Goal: Download file/media

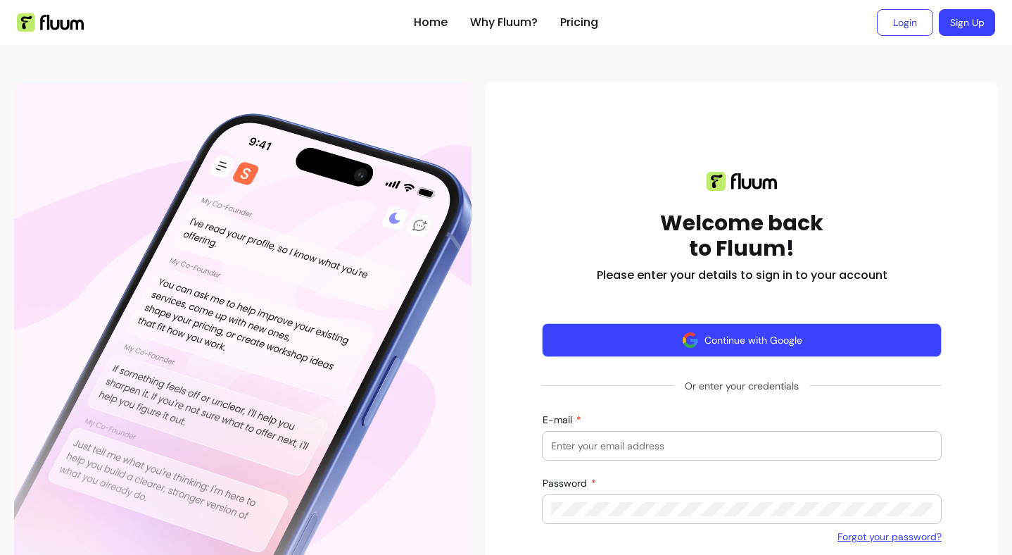
click at [729, 338] on button "Continue with Google" at bounding box center [742, 340] width 400 height 34
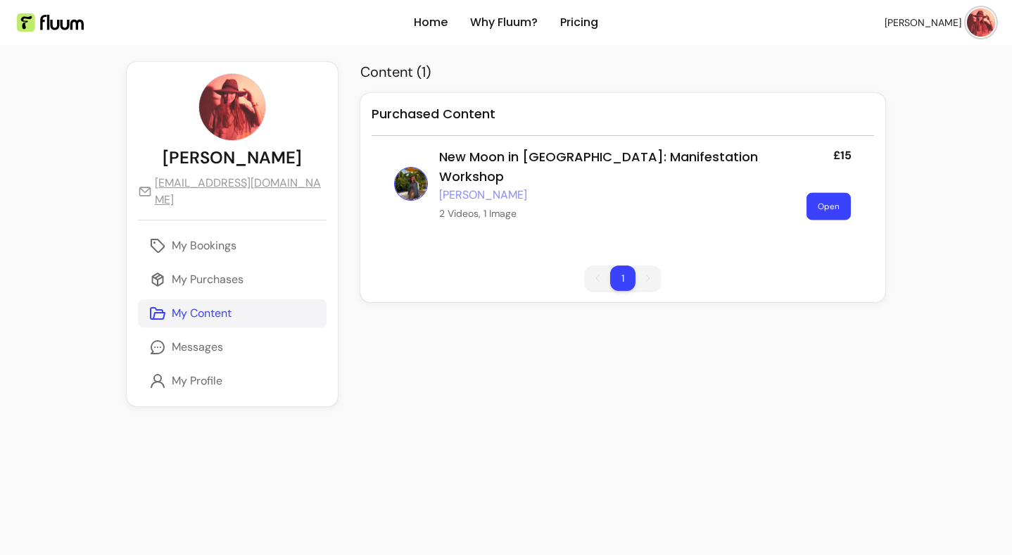
click at [818, 193] on button "Open" at bounding box center [828, 206] width 44 height 27
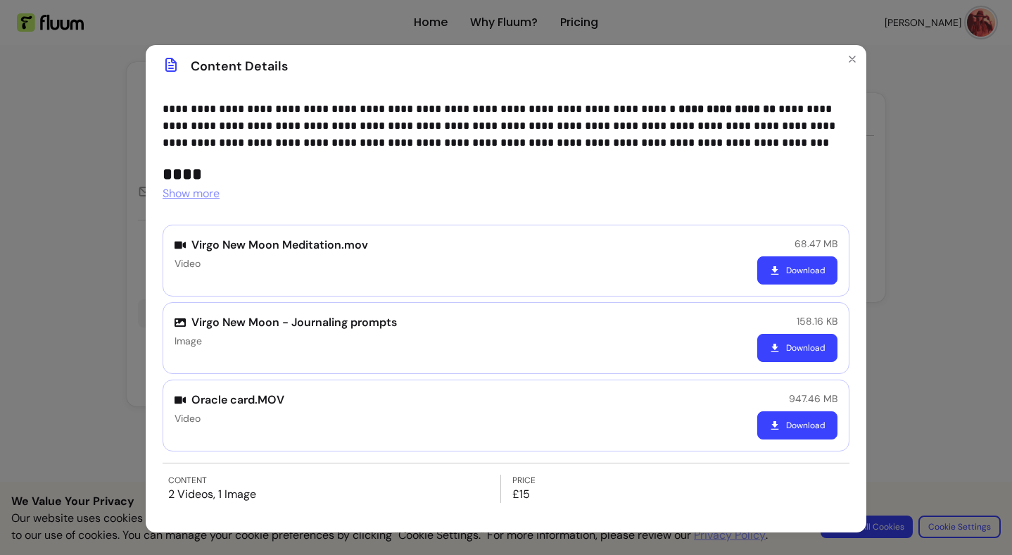
scroll to position [89, 0]
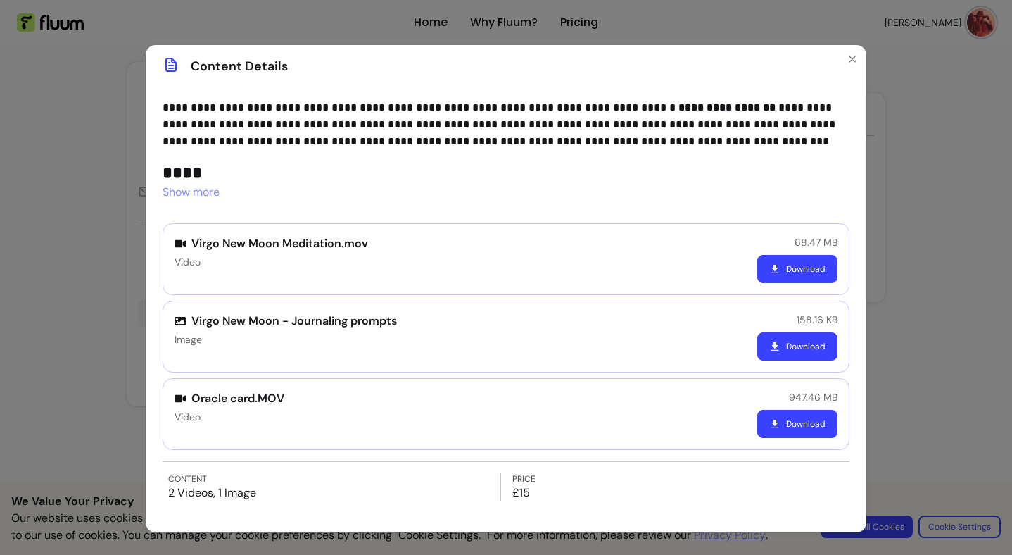
click at [787, 266] on button "Download" at bounding box center [797, 269] width 80 height 28
click at [799, 346] on button "Download" at bounding box center [797, 346] width 80 height 28
click at [792, 414] on button "Download" at bounding box center [797, 424] width 80 height 28
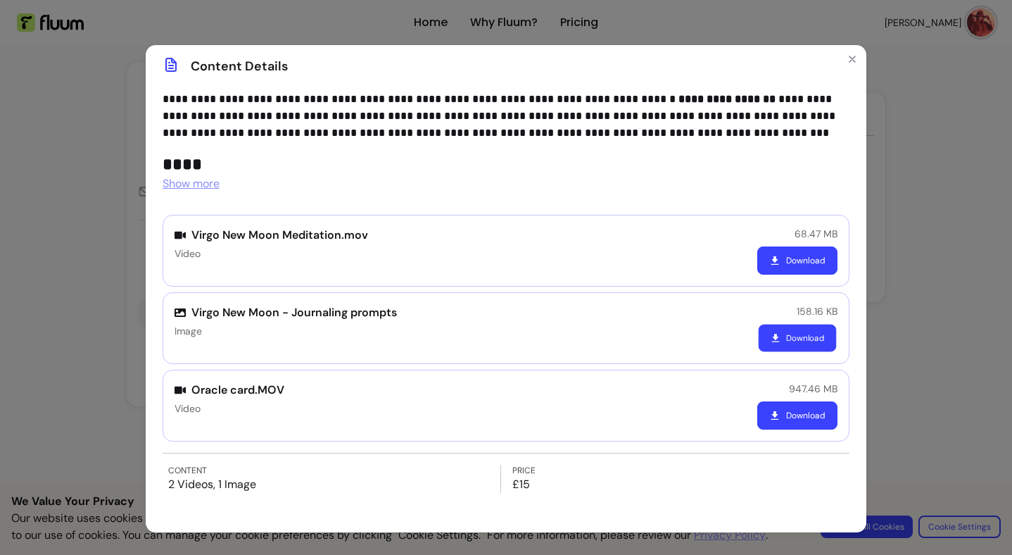
click at [787, 347] on button "Download" at bounding box center [798, 337] width 78 height 27
click at [774, 415] on icon "button" at bounding box center [775, 415] width 7 height 8
click at [804, 264] on button "Download" at bounding box center [797, 260] width 80 height 28
click at [804, 337] on button "Download" at bounding box center [798, 337] width 78 height 27
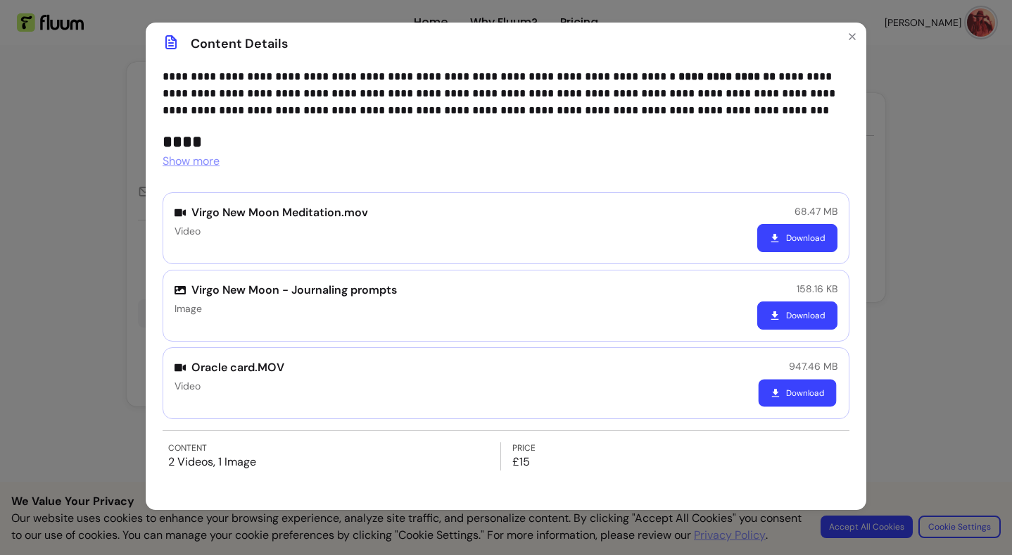
click at [785, 388] on button "Download" at bounding box center [798, 392] width 78 height 27
click at [397, 351] on div "Oracle card.MOV Video 947.46 MB Download" at bounding box center [506, 383] width 687 height 72
click at [844, 39] on button "Close" at bounding box center [852, 36] width 23 height 23
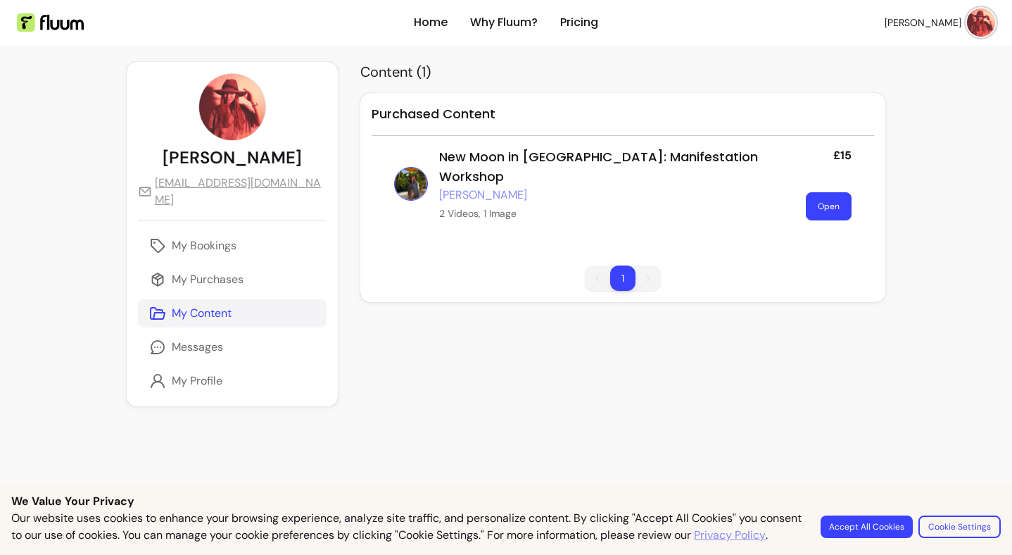
scroll to position [15, 0]
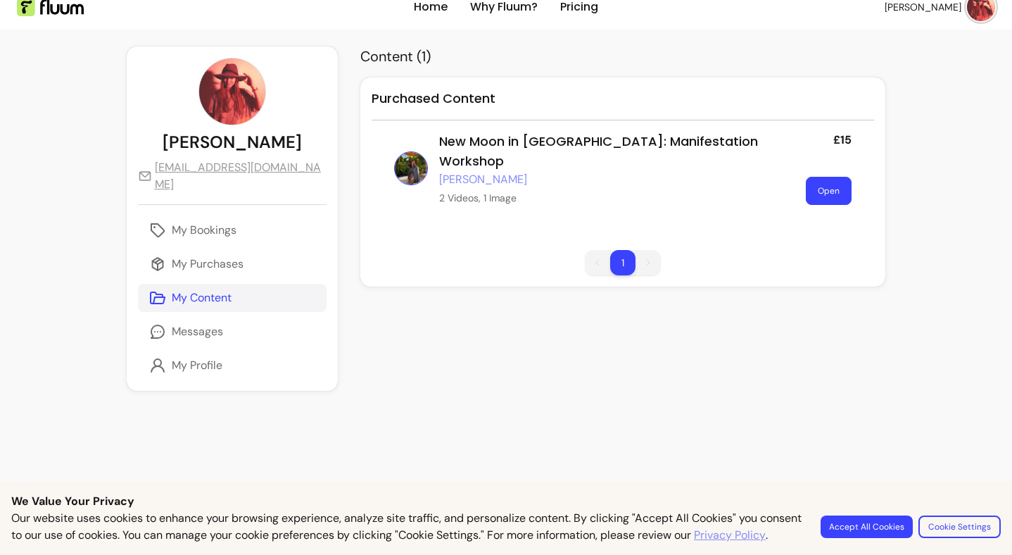
click at [854, 520] on button "Accept All Cookies" at bounding box center [867, 526] width 92 height 23
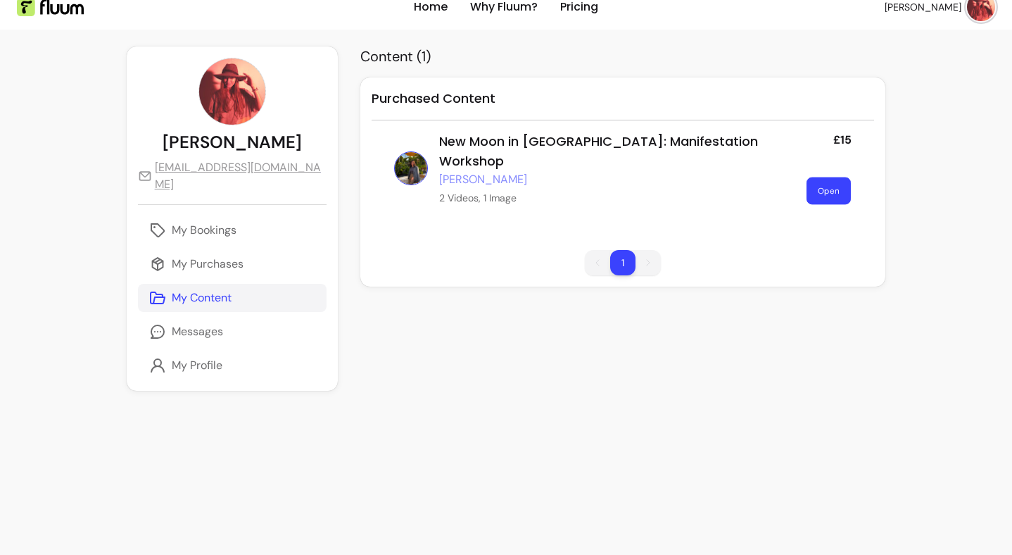
click at [828, 177] on button "Open" at bounding box center [828, 190] width 44 height 27
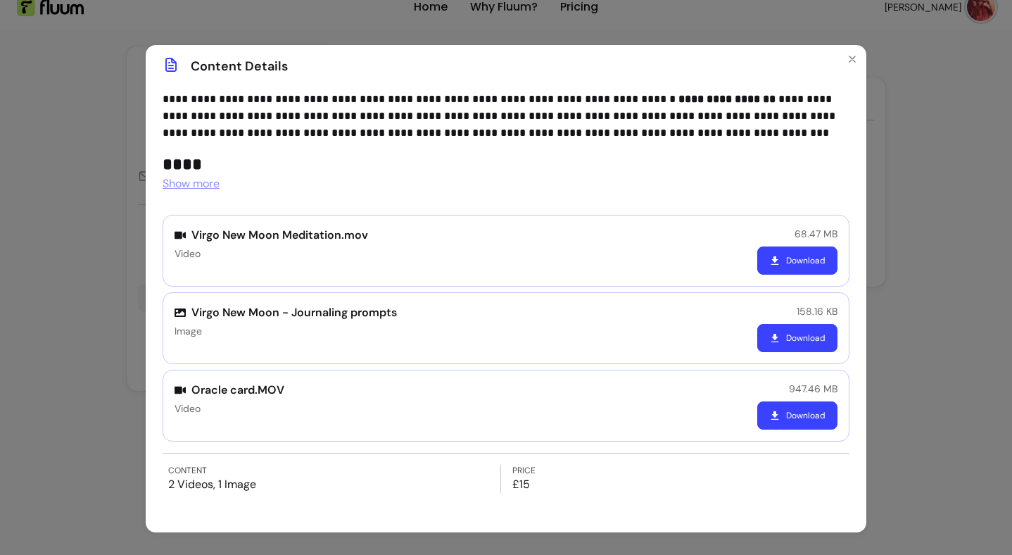
scroll to position [23, 0]
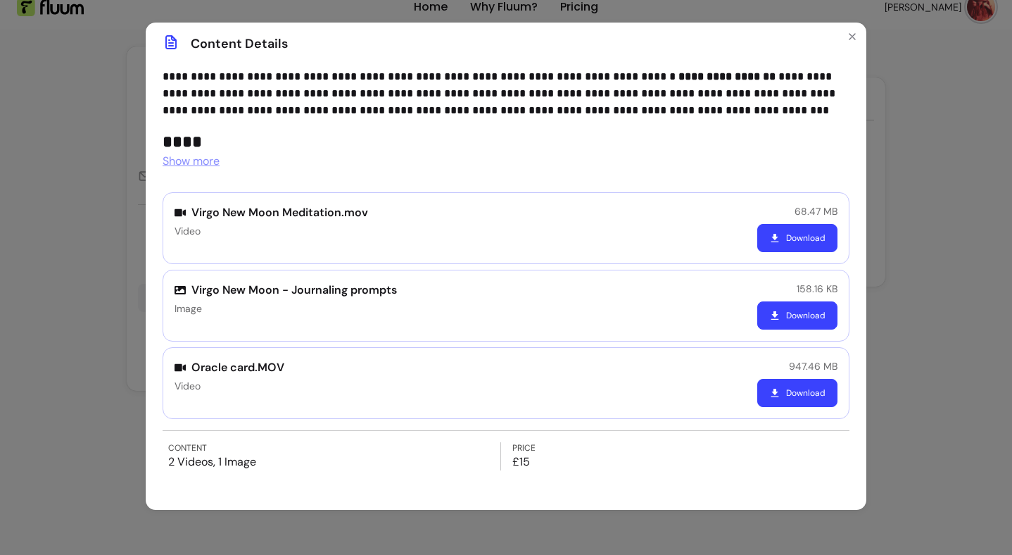
click at [214, 158] on span "Show more" at bounding box center [191, 160] width 57 height 15
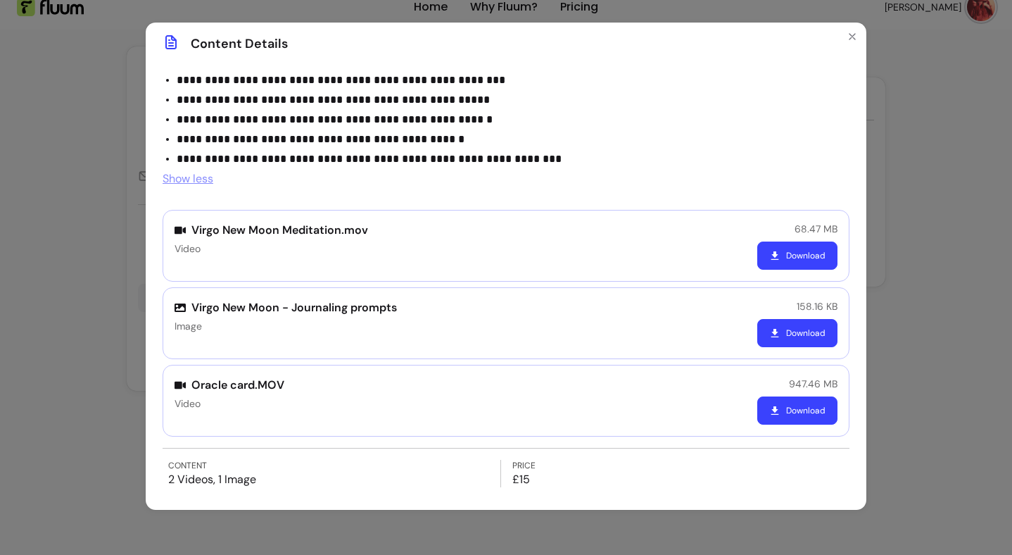
scroll to position [630, 0]
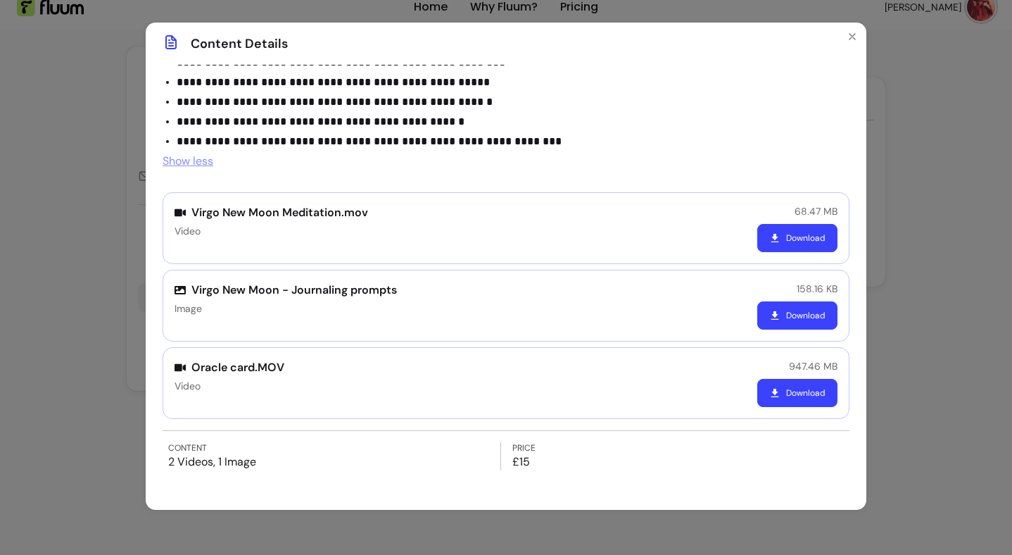
click at [790, 238] on button "Download" at bounding box center [797, 238] width 80 height 28
click at [598, 253] on div "Virgo New Moon Meditation.mov Video 68.47 MB Download" at bounding box center [506, 228] width 687 height 72
click at [772, 308] on button "Download" at bounding box center [798, 315] width 78 height 27
click at [562, 194] on div "Virgo New Moon Meditation.mov Video 68.47 MB Download" at bounding box center [506, 228] width 687 height 72
click at [787, 388] on button "Download" at bounding box center [797, 393] width 80 height 28
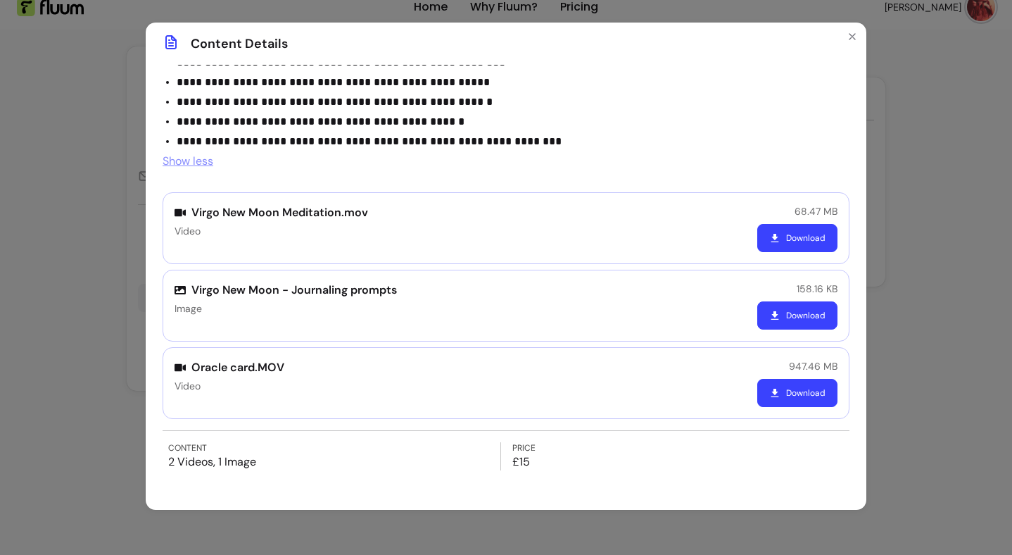
click at [960, 99] on div "**********" at bounding box center [506, 277] width 1012 height 555
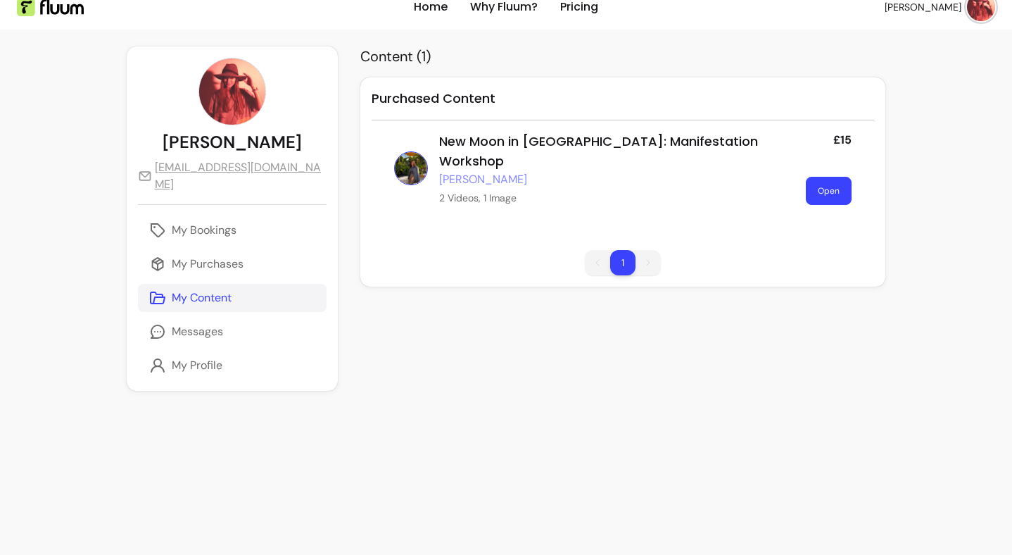
scroll to position [30, 0]
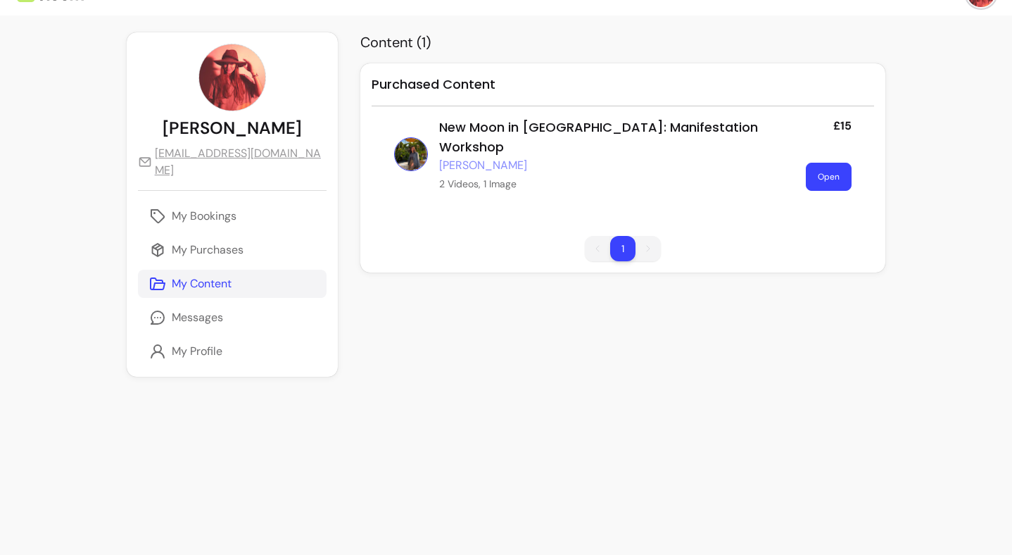
click at [500, 157] on link "[PERSON_NAME]" at bounding box center [483, 165] width 88 height 17
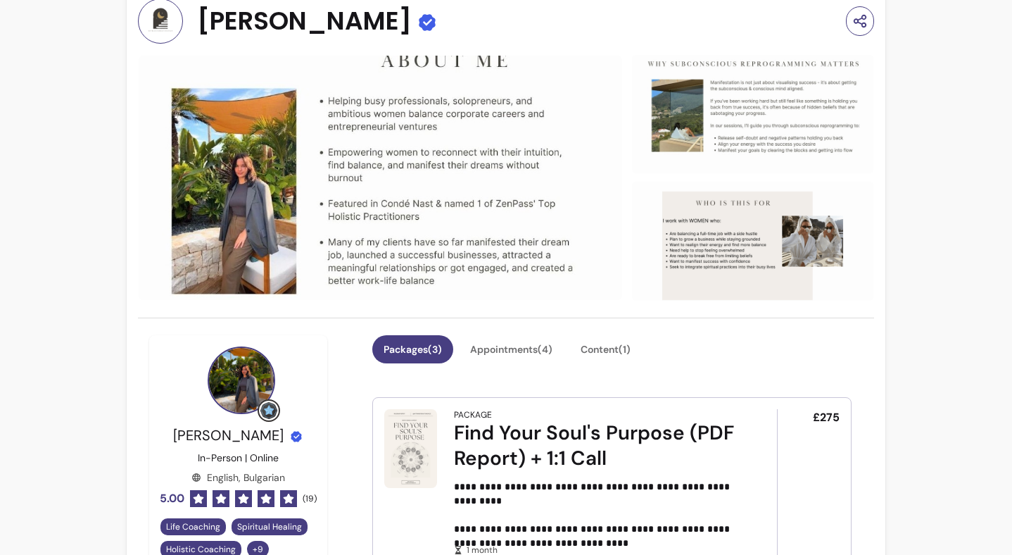
scroll to position [17, 0]
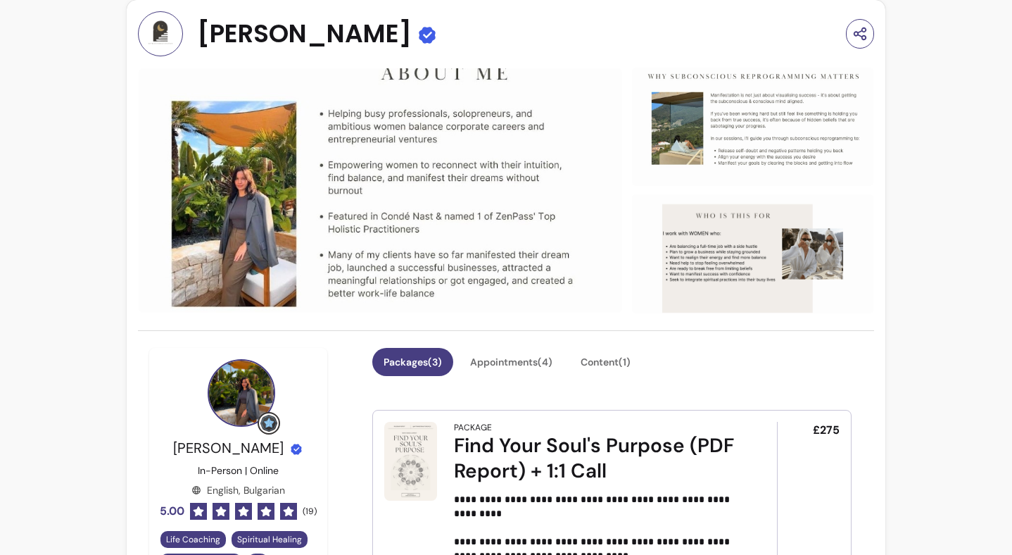
click at [452, 146] on img at bounding box center [381, 191] width 486 height 246
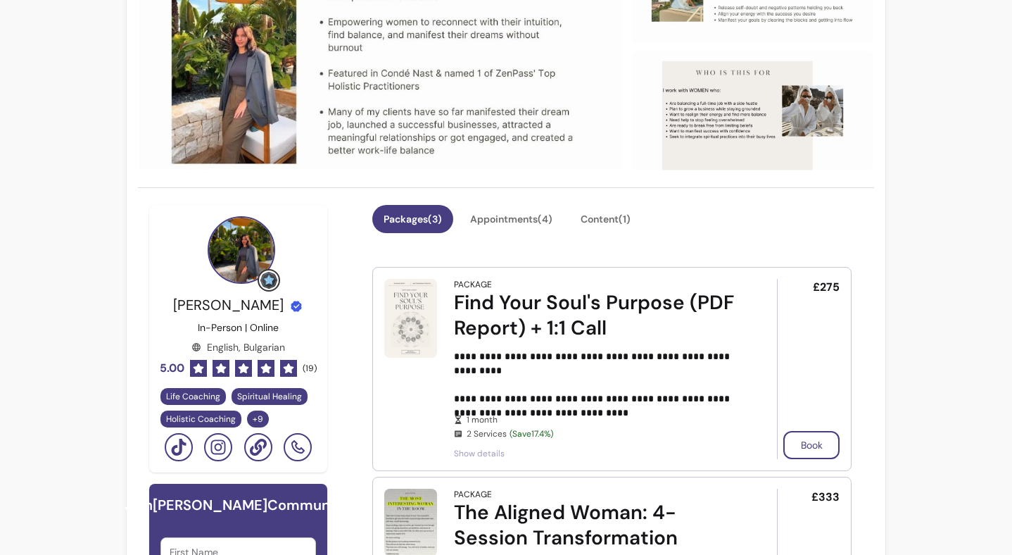
scroll to position [186, 0]
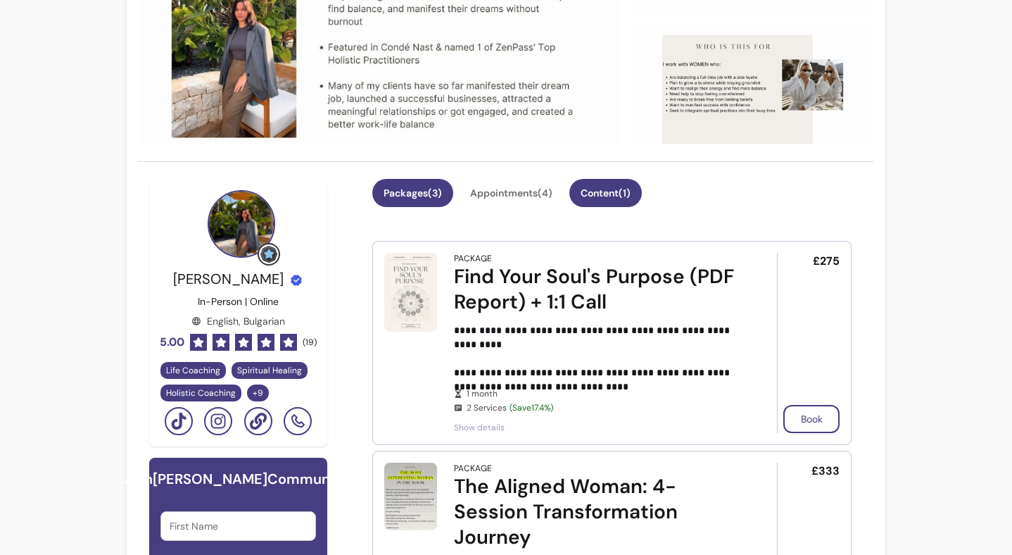
click at [621, 198] on button "Content ( 1 )" at bounding box center [605, 193] width 72 height 28
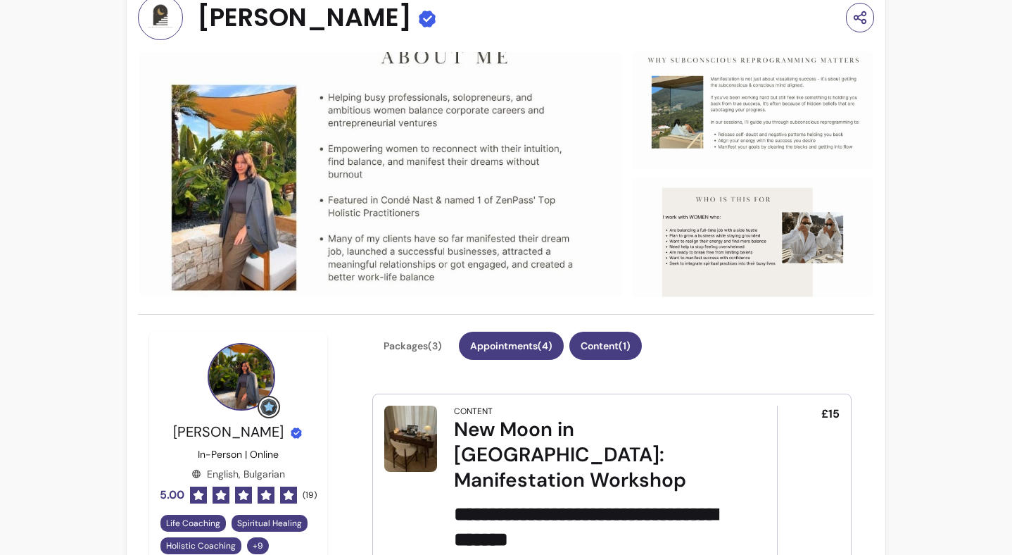
scroll to position [0, 0]
